Goal: Task Accomplishment & Management: Complete application form

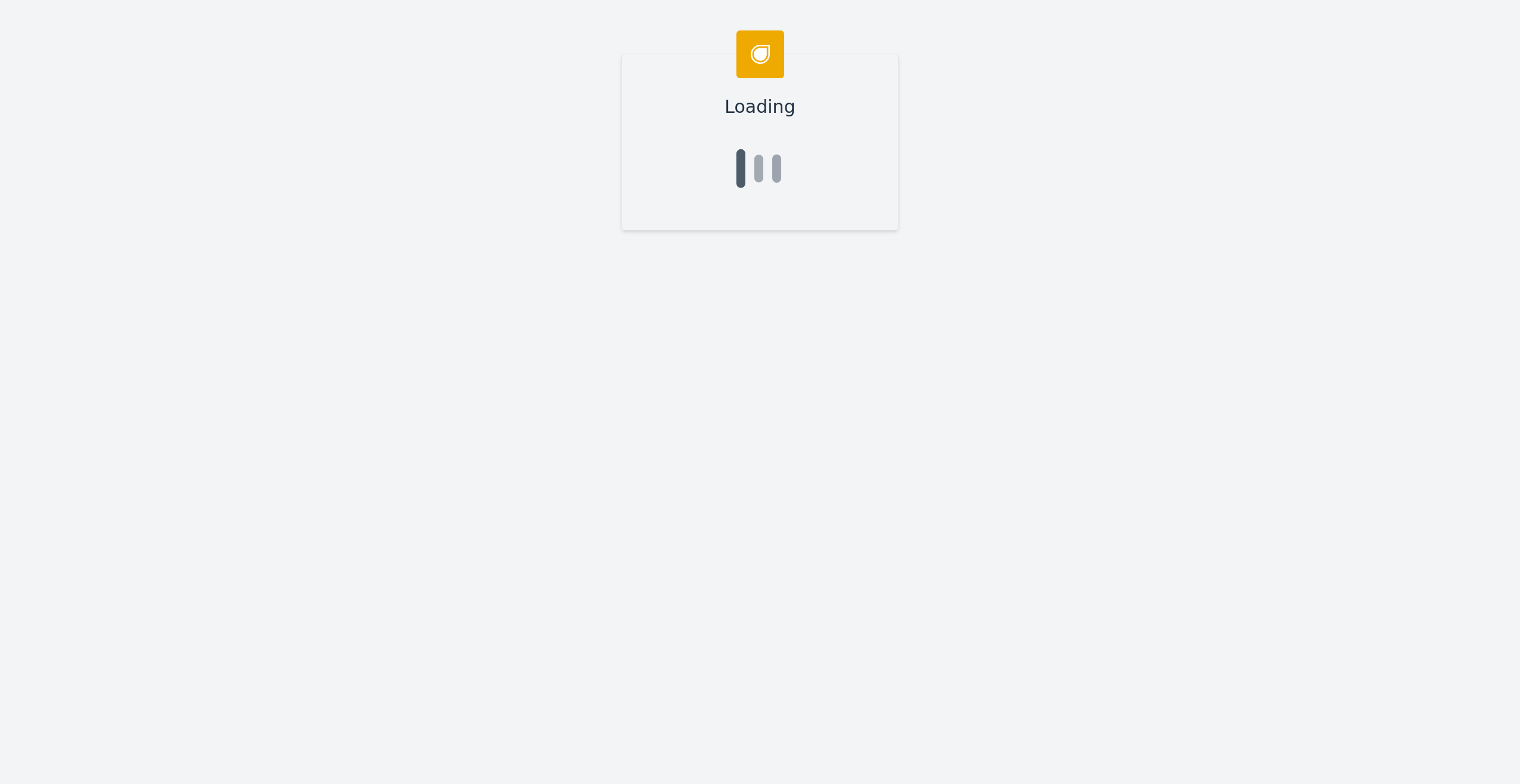
type input "[DEMOGRAPHIC_DATA]"
type input "[PERSON_NAME]"
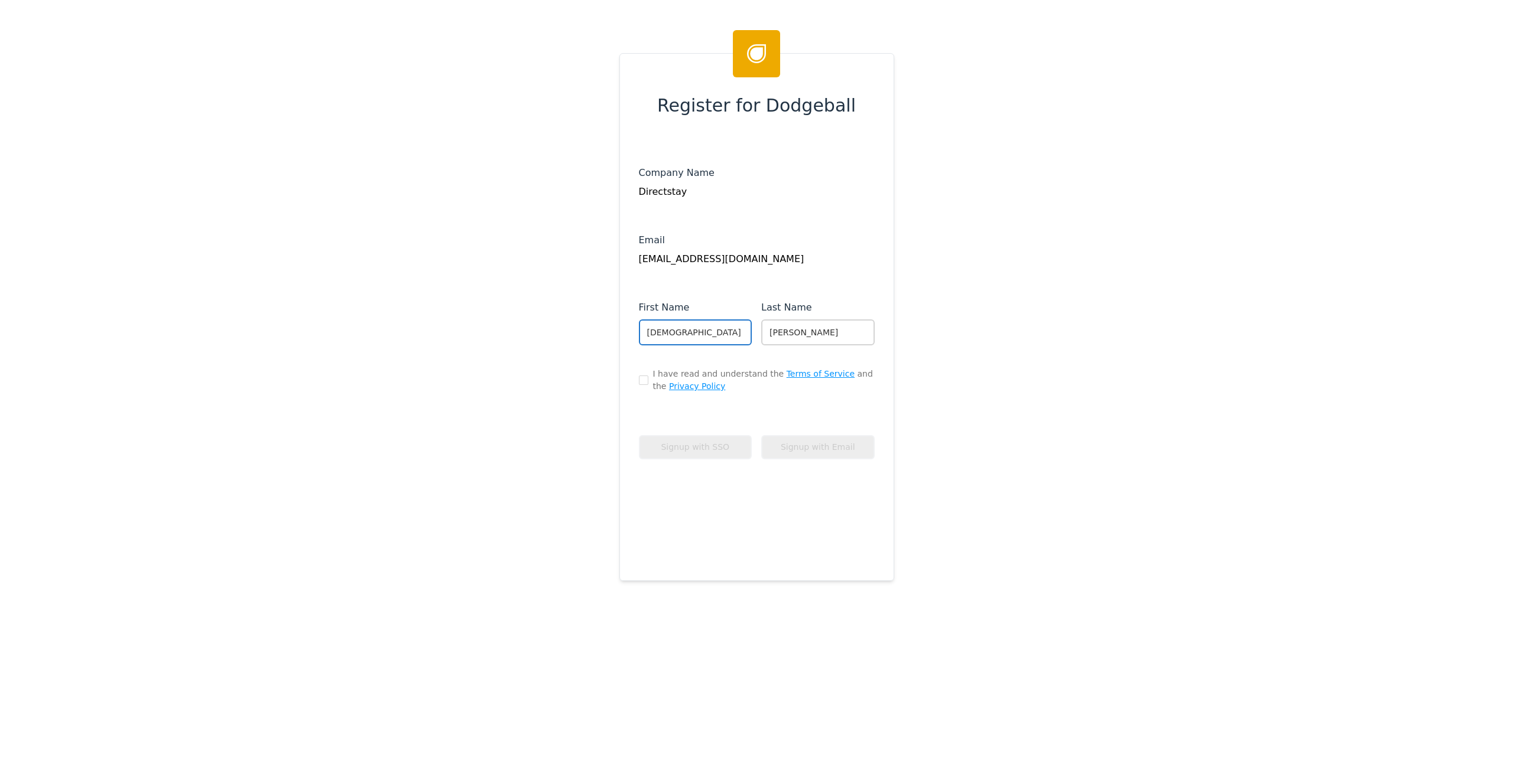
click at [698, 329] on input "[DEMOGRAPHIC_DATA]" at bounding box center [696, 332] width 114 height 26
type input "[DEMOGRAPHIC_DATA]"
click at [719, 376] on span "I have read and understand the Terms of Service and the Privacy Policy" at bounding box center [764, 380] width 222 height 25
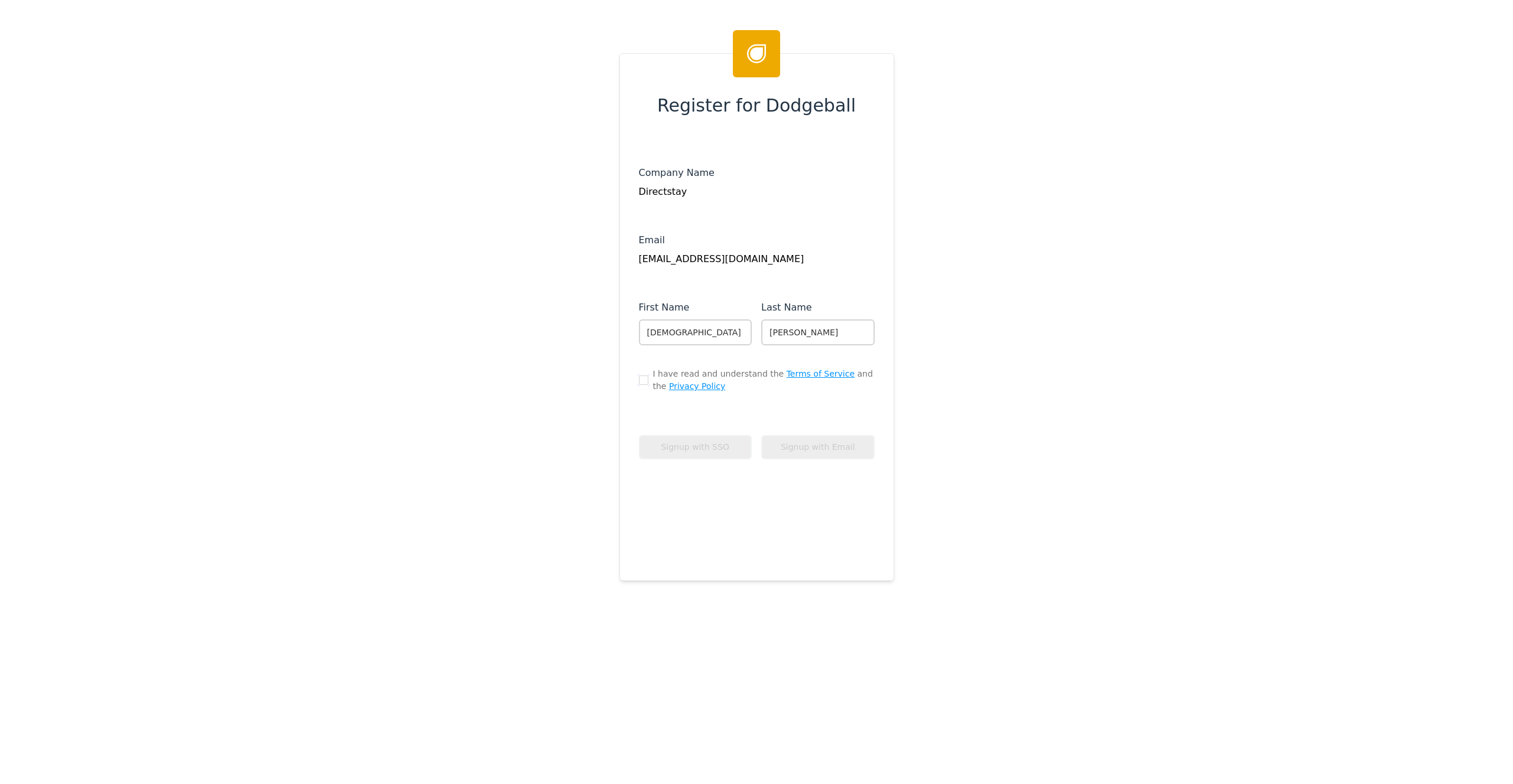
click at [639, 381] on input "checkbox" at bounding box center [643, 380] width 9 height 9
checkbox input "true"
click at [748, 503] on div "Company Name Directstay Email [EMAIL_ADDRESS][DOMAIN_NAME] First Name [PERSON_N…" at bounding box center [756, 363] width 236 height 395
click at [804, 447] on button "Signup with Email" at bounding box center [817, 447] width 114 height 25
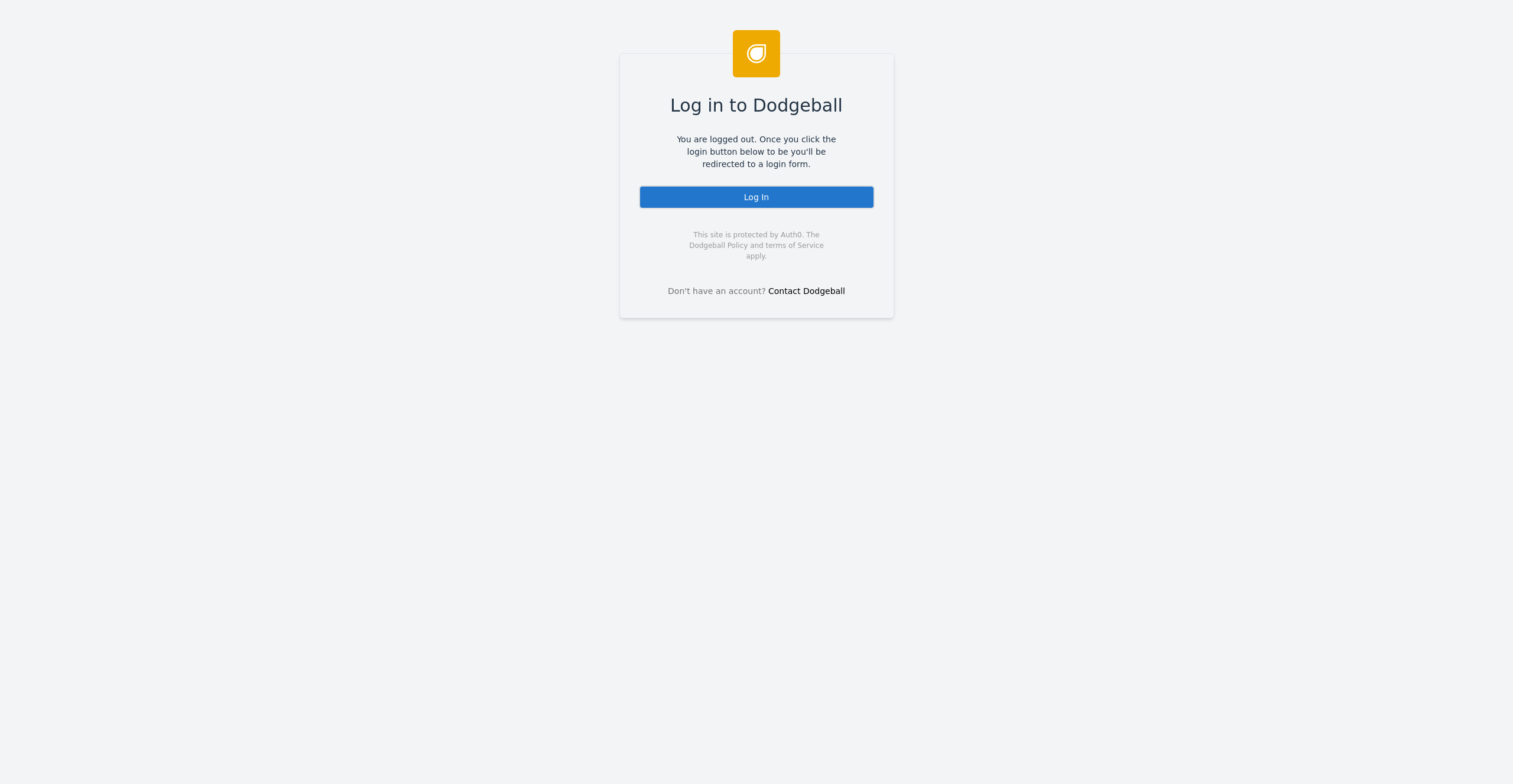
click at [790, 193] on div "Log In" at bounding box center [756, 197] width 236 height 24
